Goal: Find contact information: Find contact information

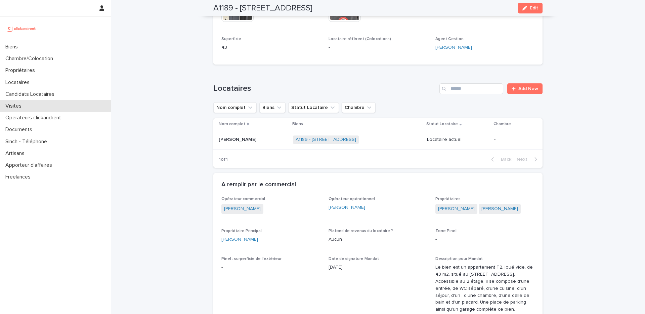
scroll to position [349, 0]
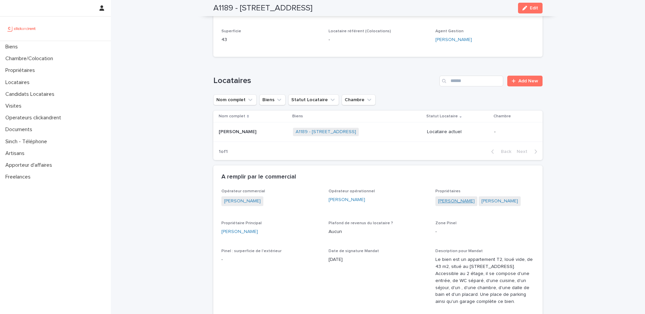
click at [448, 198] on link "Cédric Louchelart" at bounding box center [456, 201] width 37 height 7
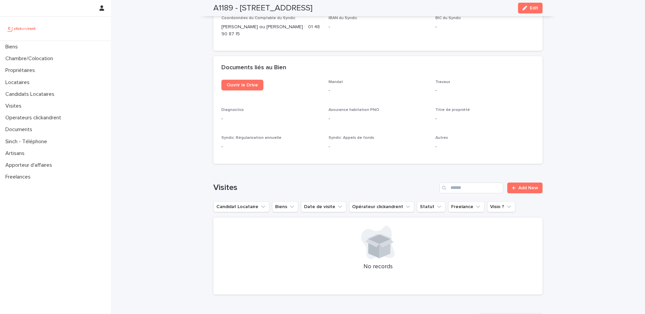
scroll to position [2540, 0]
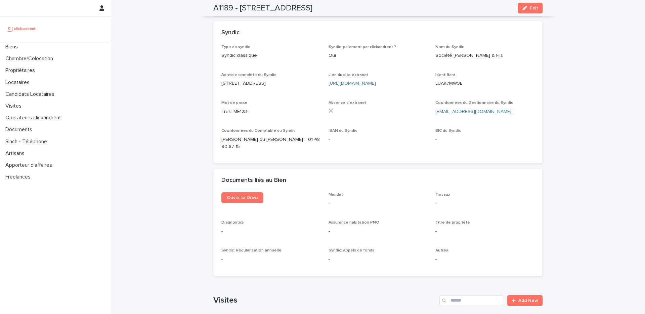
click at [245, 192] on div "Ouvrir le Drive" at bounding box center [271, 200] width 99 height 16
click at [248, 195] on span "Ouvrir le Drive" at bounding box center [242, 197] width 31 height 5
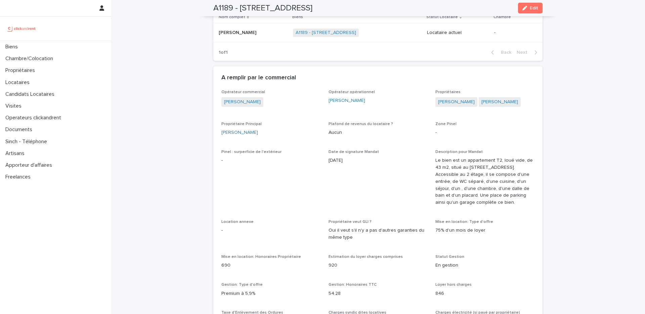
scroll to position [313, 0]
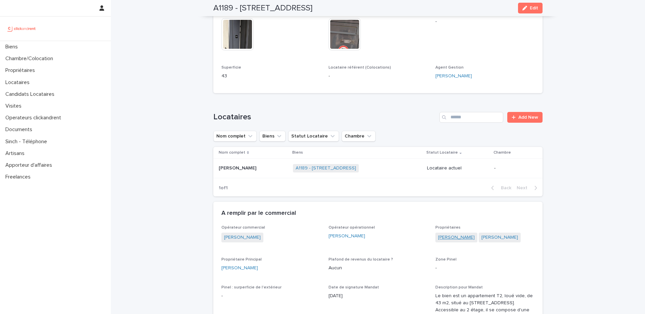
click at [452, 234] on link "[PERSON_NAME]" at bounding box center [456, 237] width 37 height 7
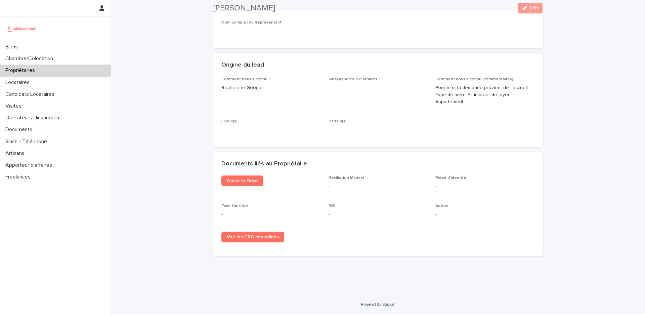
scroll to position [316, 0]
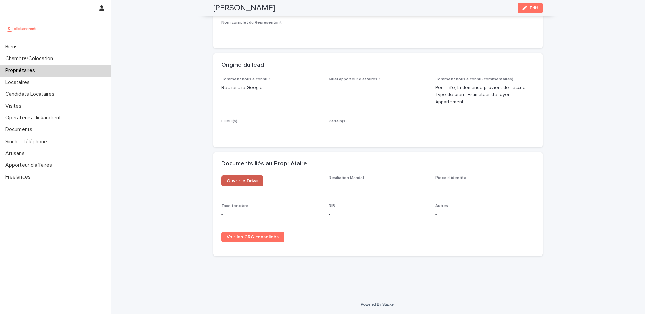
click at [232, 179] on span "Ouvrir le Drive" at bounding box center [242, 181] width 31 height 5
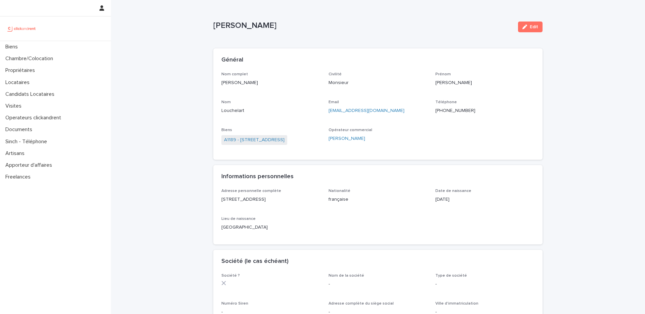
scroll to position [309, 0]
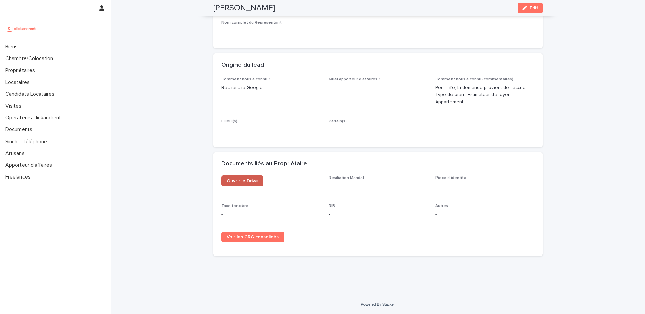
click at [241, 183] on span "Ouvrir le Drive" at bounding box center [242, 181] width 31 height 5
click at [242, 180] on span "Ouvrir le Drive" at bounding box center [242, 181] width 31 height 5
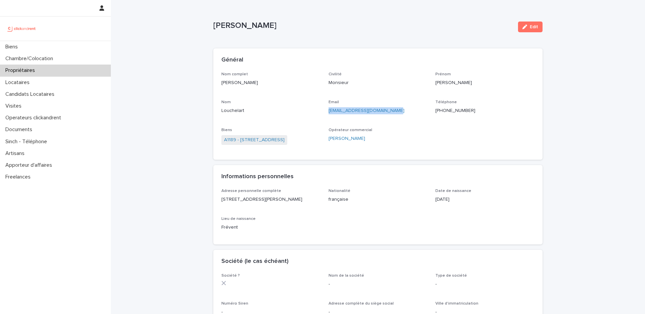
drag, startPoint x: 396, startPoint y: 111, endPoint x: 328, endPoint y: 112, distance: 67.6
click at [329, 112] on p "[EMAIL_ADDRESS][DOMAIN_NAME]" at bounding box center [378, 110] width 99 height 7
copy link "[EMAIL_ADDRESS][DOMAIN_NAME]"
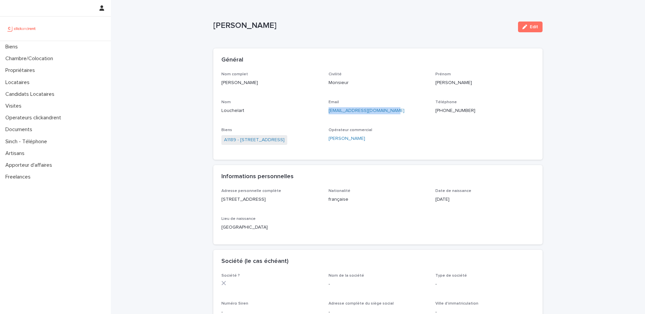
drag, startPoint x: 391, startPoint y: 112, endPoint x: 328, endPoint y: 113, distance: 62.9
click at [329, 113] on p "cedriclouchelart@gmail.com" at bounding box center [378, 110] width 99 height 7
copy link "cedriclouchelart@gmail.com"
